Goal: Transaction & Acquisition: Obtain resource

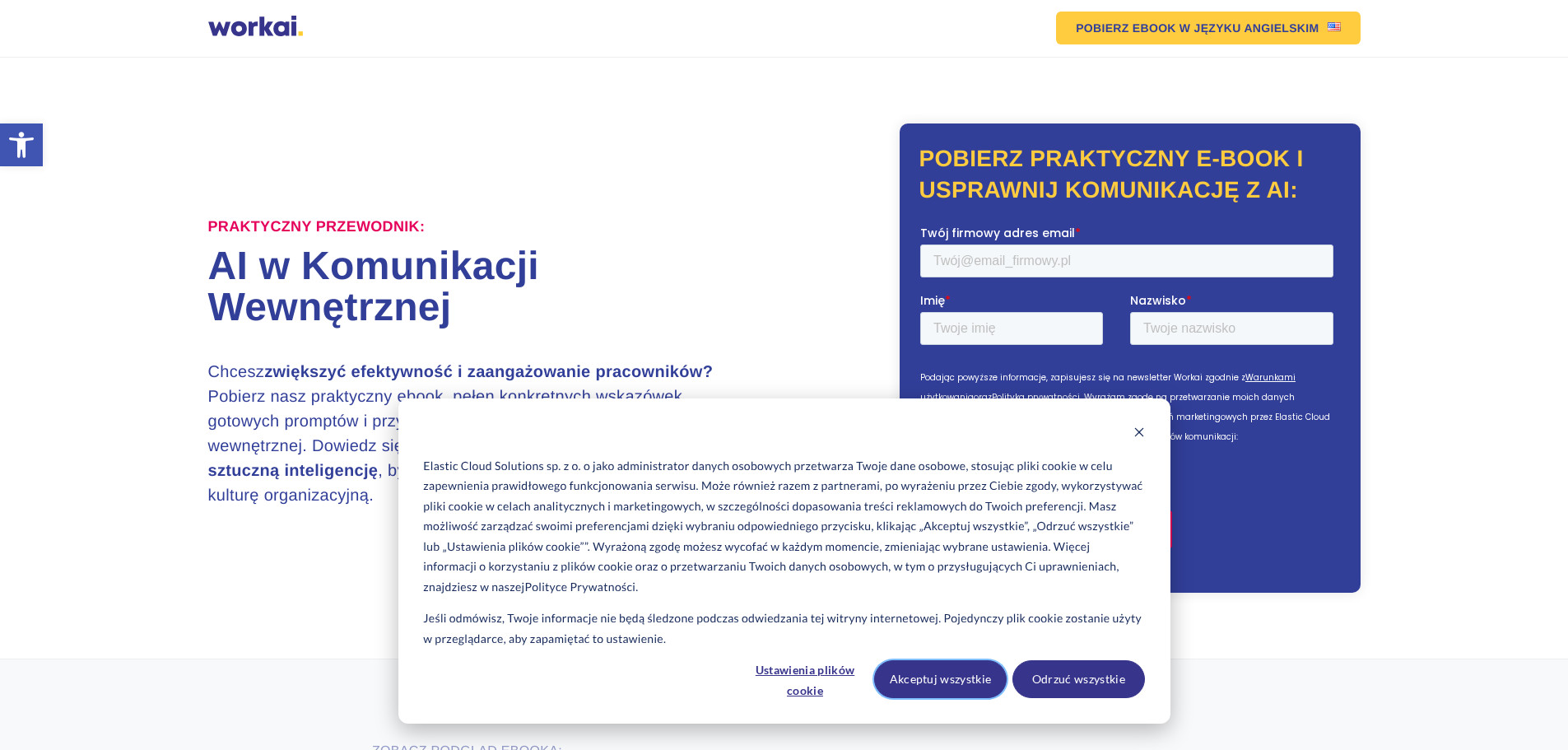
click at [994, 681] on button "Akceptuj wszystkie" at bounding box center [940, 679] width 132 height 38
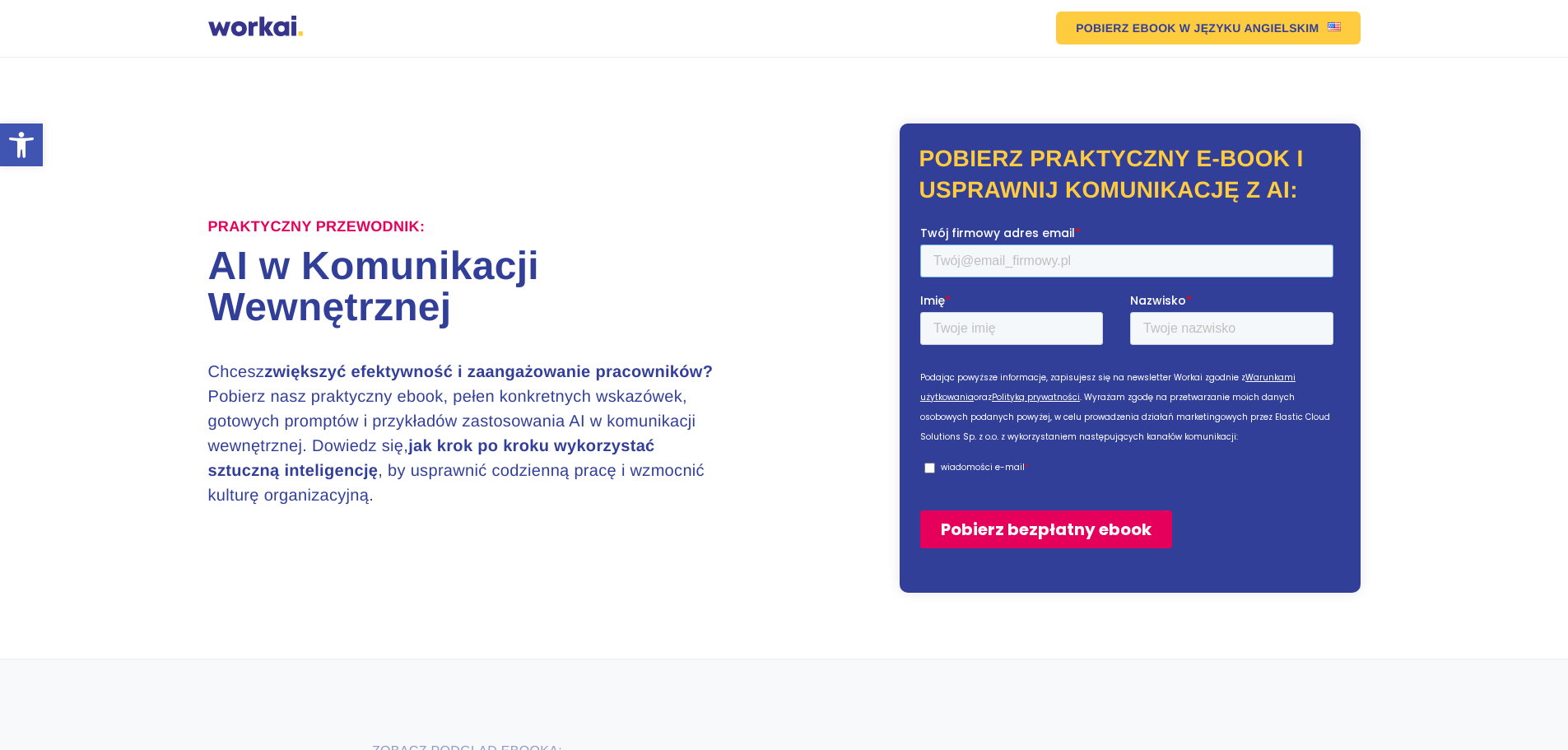
click at [982, 274] on input "Twój firmowy adres email *" at bounding box center [1126, 259] width 413 height 33
type input "[PERSON_NAME][EMAIL_ADDRESS][DOMAIN_NAME]"
click at [1023, 330] on input "Imię *" at bounding box center [1011, 327] width 182 height 33
type input "Beata"
click at [1188, 325] on input "Nazwisko *" at bounding box center [1230, 327] width 203 height 33
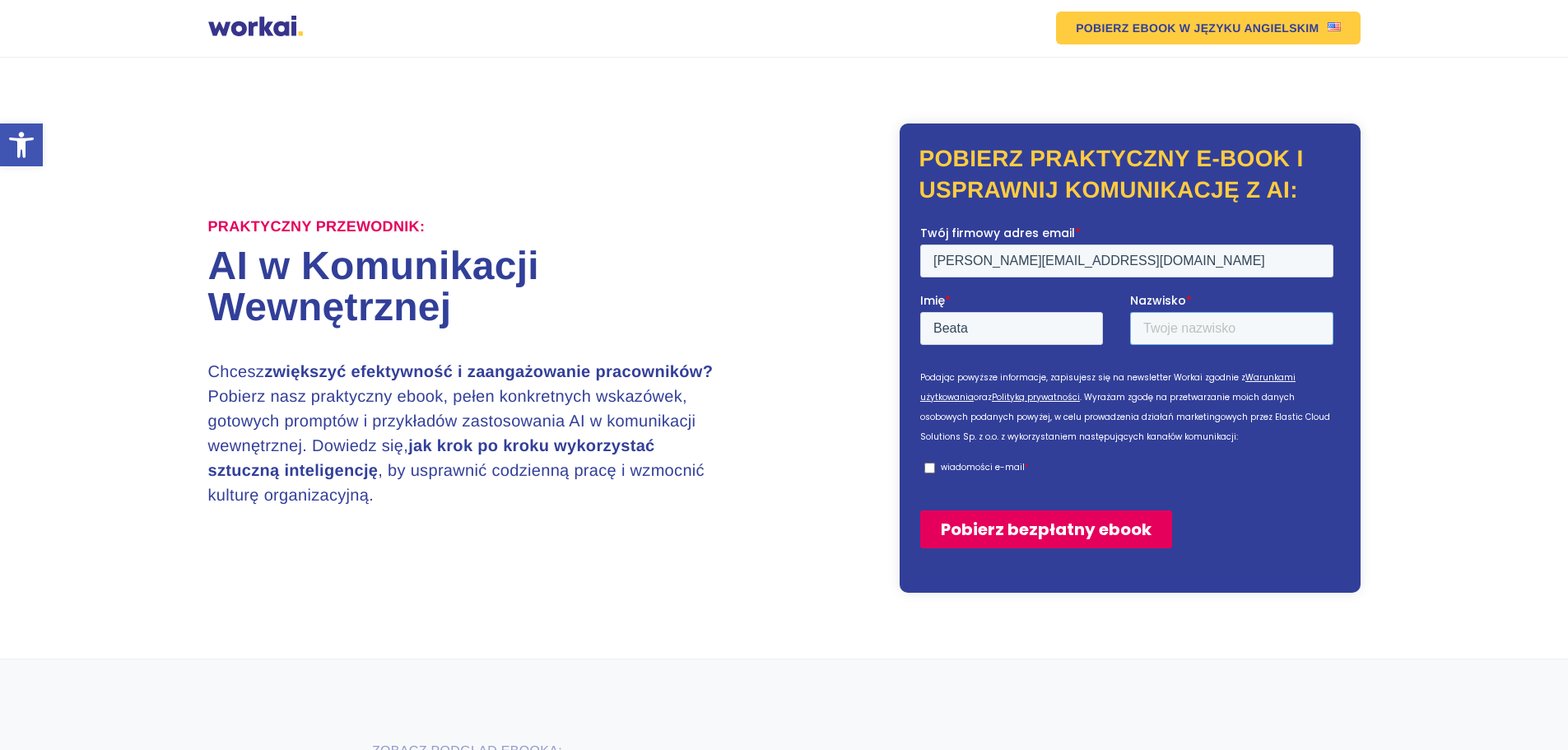
type input "Żuber"
click at [927, 469] on input "wiadomości e-mail *" at bounding box center [929, 467] width 11 height 11
checkbox input "true"
click at [1010, 537] on input "Pobierz bezpłatny ebook" at bounding box center [1045, 528] width 252 height 38
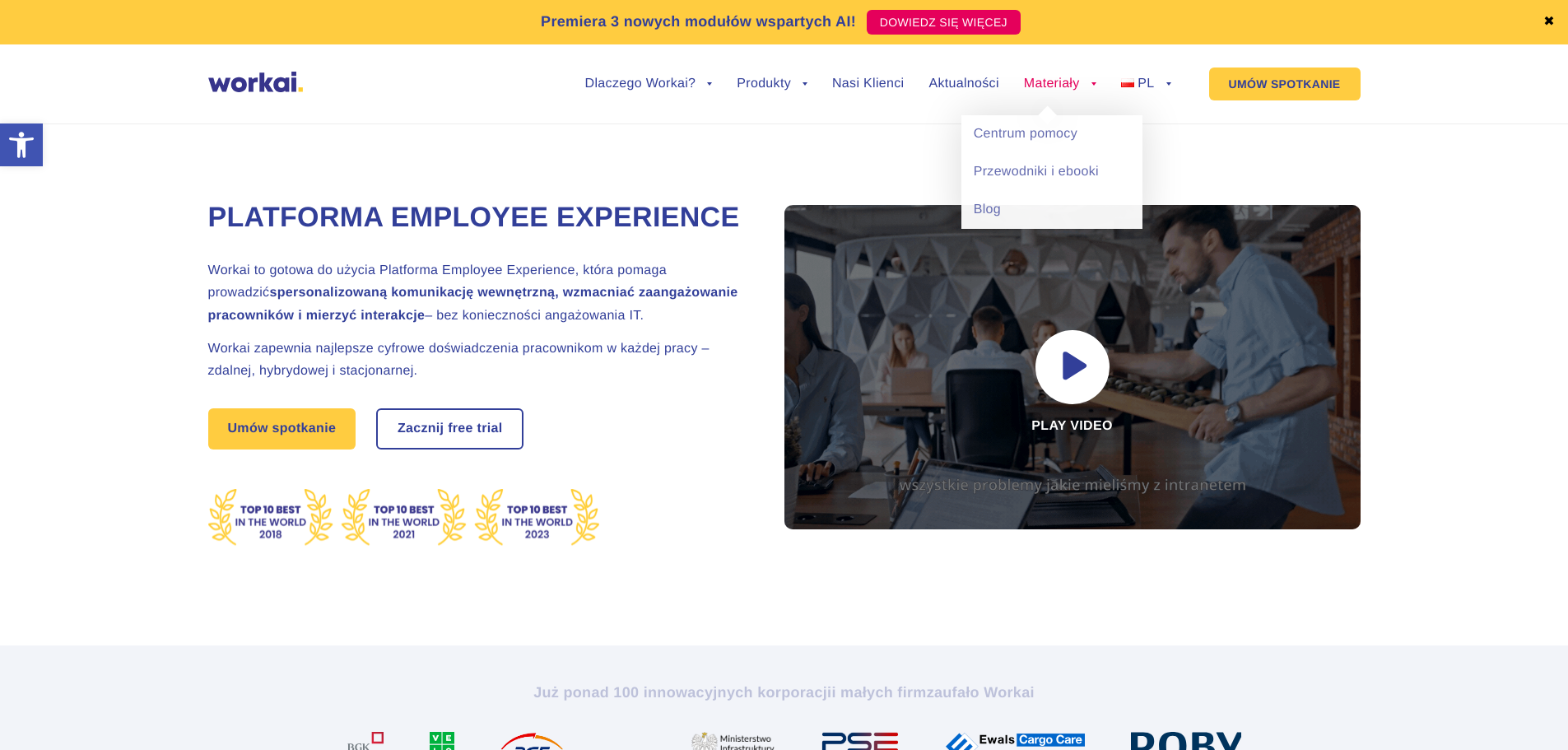
click at [1064, 78] on link "Materiały" at bounding box center [1060, 84] width 73 height 13
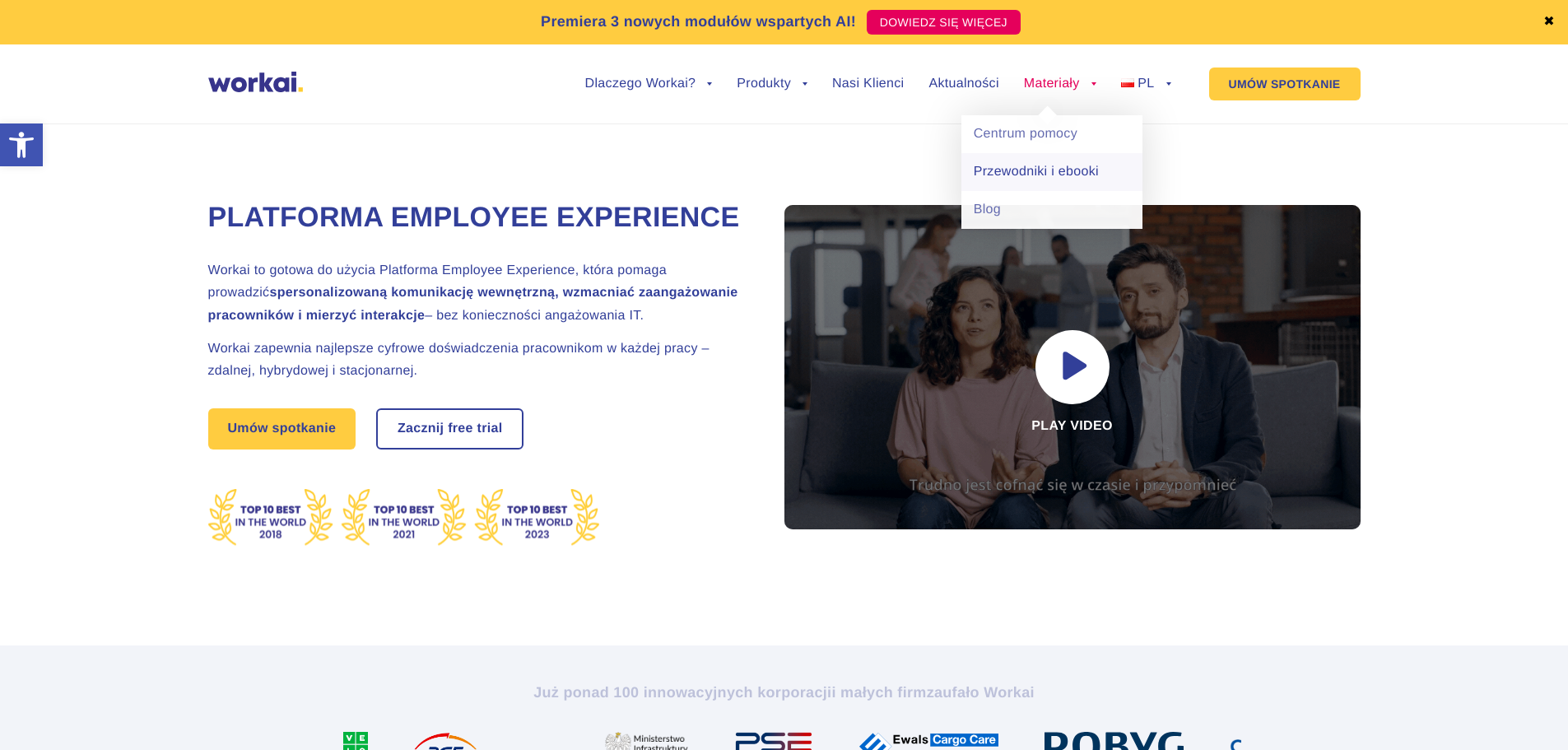
click at [1030, 172] on link "Przewodniki i ebooki" at bounding box center [1052, 172] width 181 height 38
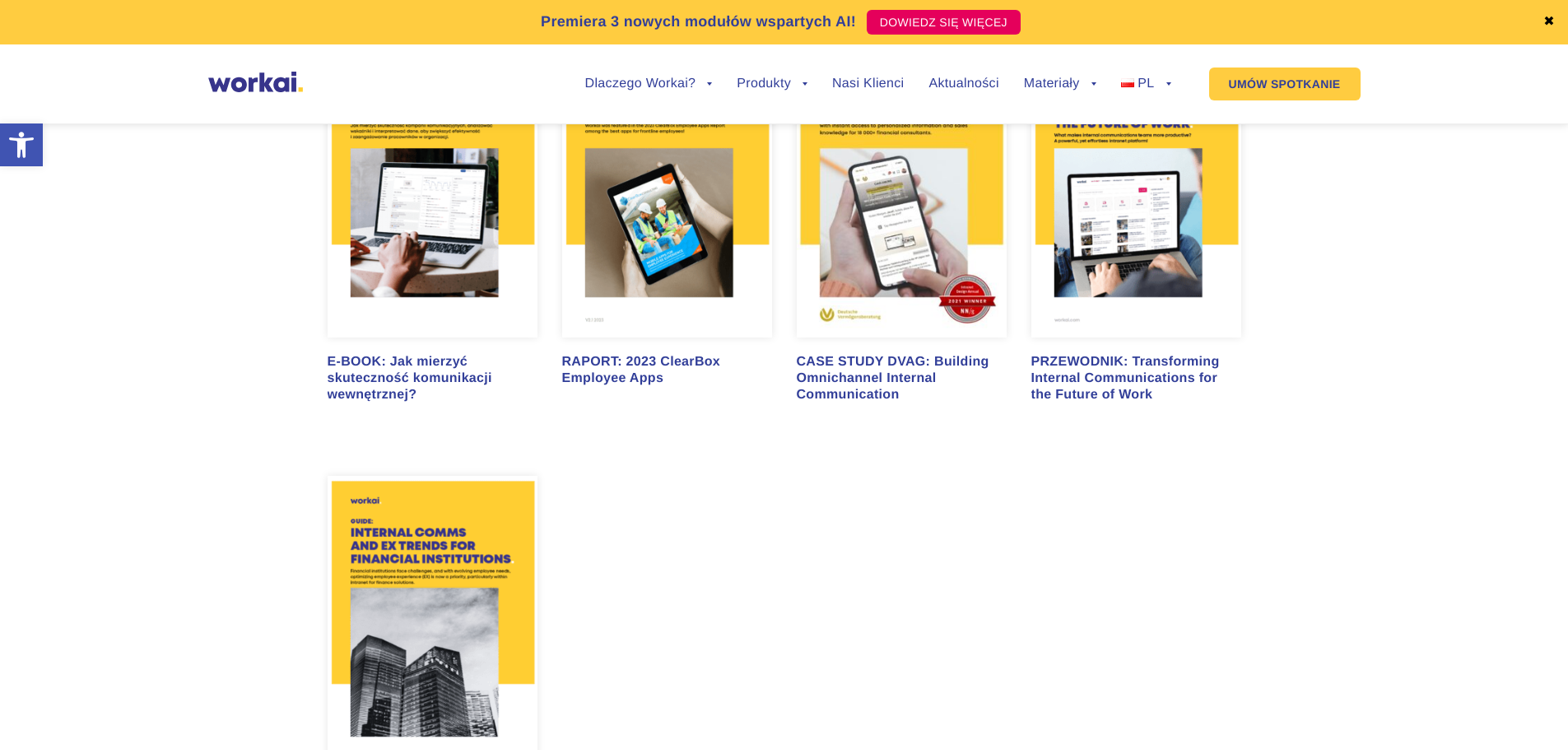
scroll to position [2140, 0]
